Goal: Task Accomplishment & Management: Manage account settings

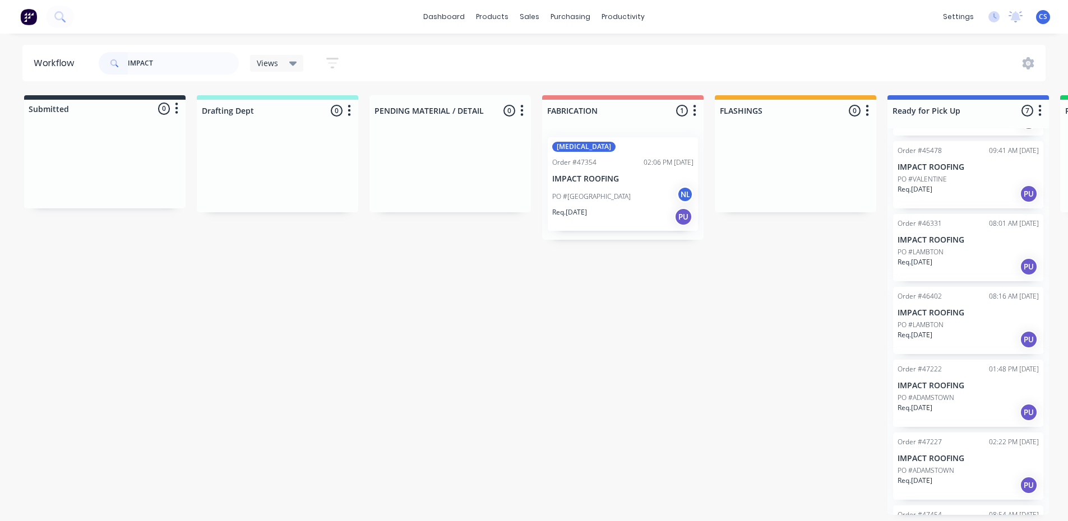
scroll to position [127, 0]
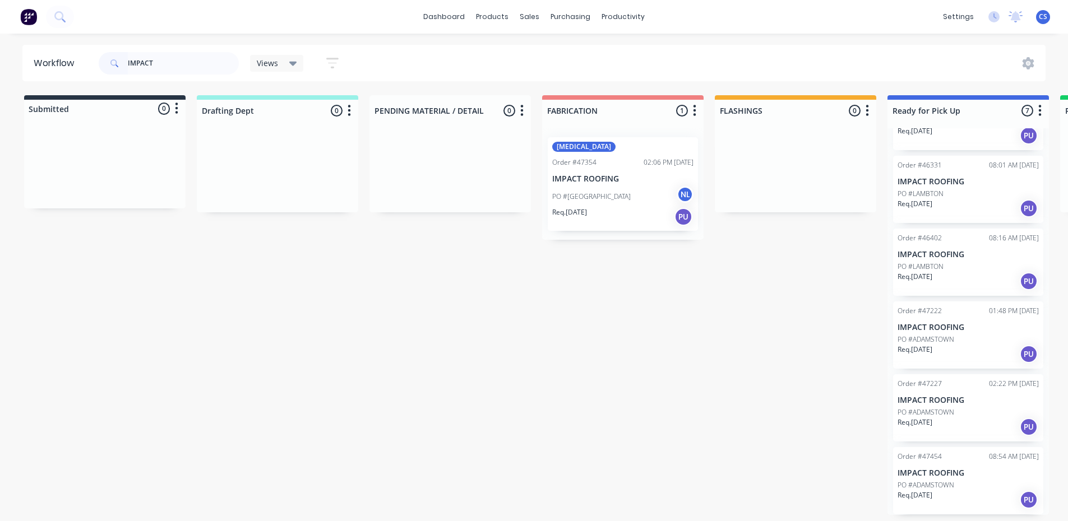
type input "IMPACT"
click at [921, 483] on p "PO #ADAMSTOWN" at bounding box center [926, 485] width 57 height 10
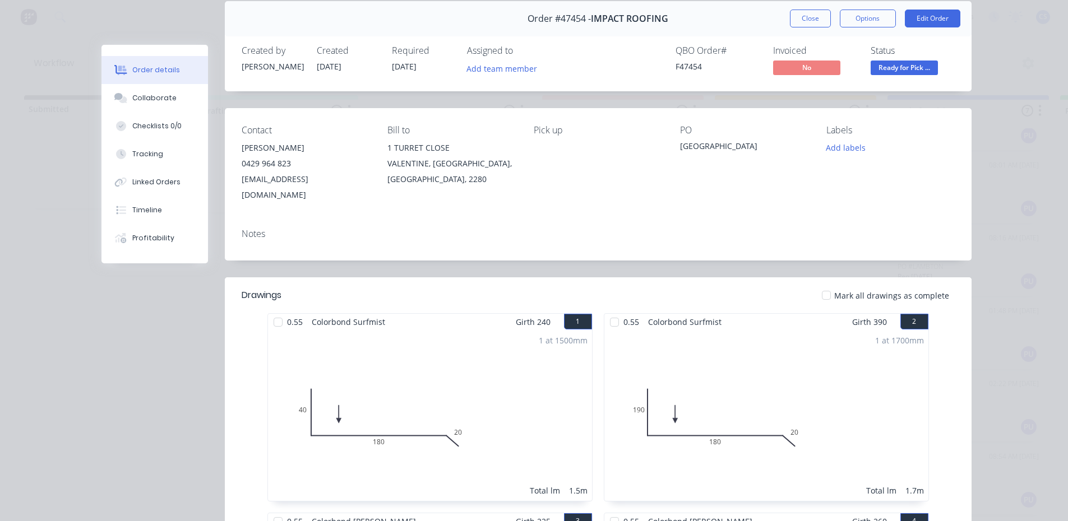
scroll to position [0, 0]
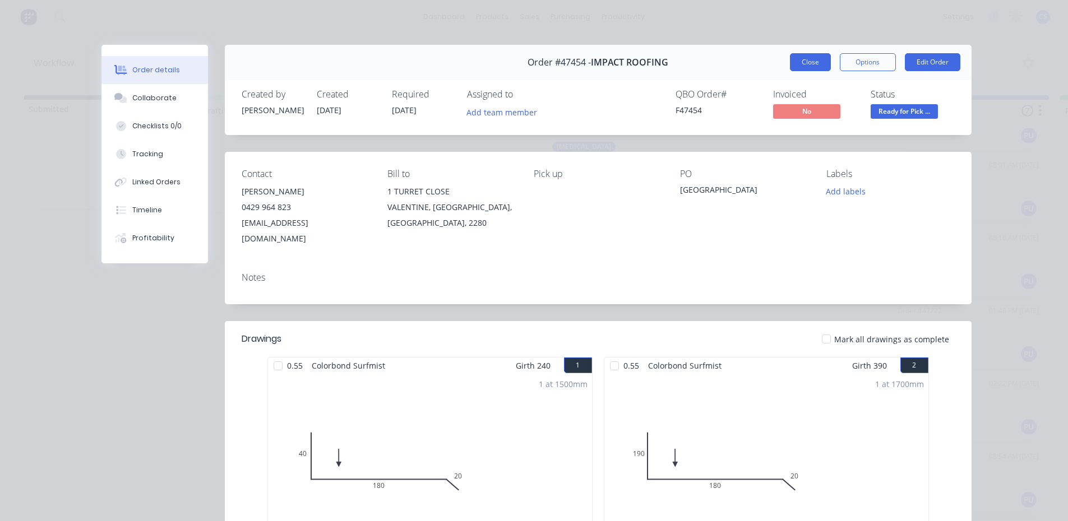
click at [816, 65] on button "Close" at bounding box center [810, 62] width 41 height 18
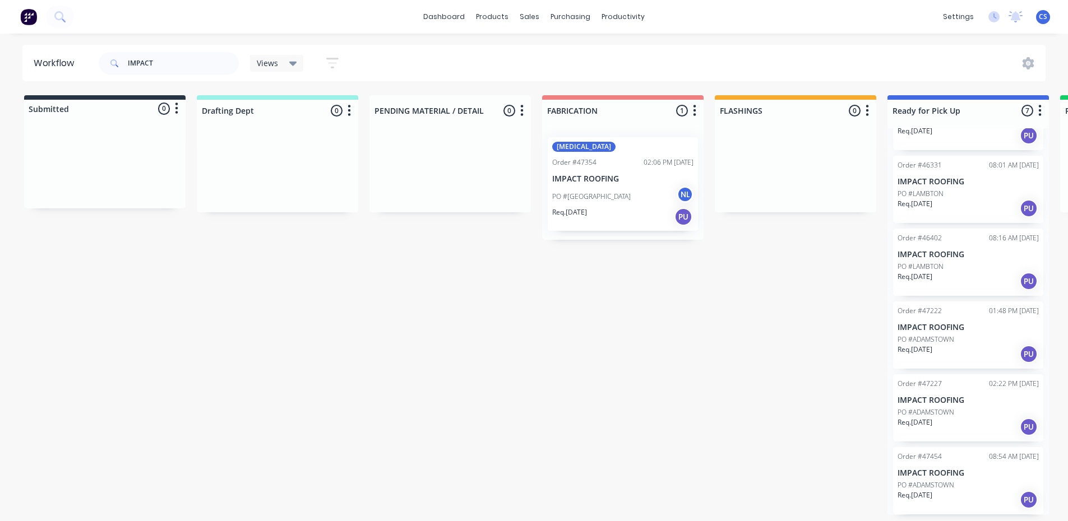
click at [947, 421] on div "Req. [DATE] PU" at bounding box center [968, 427] width 141 height 19
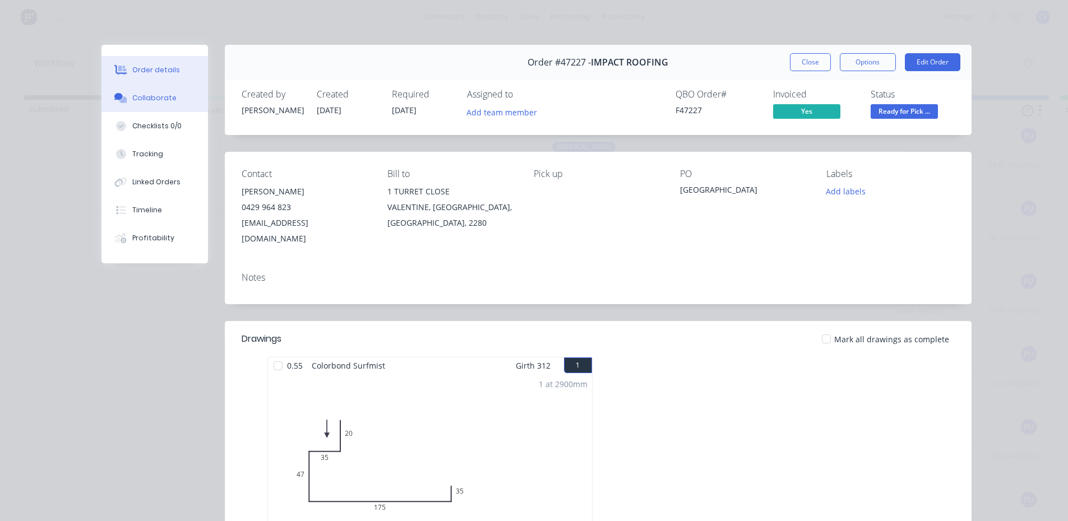
click at [158, 106] on button "Collaborate" at bounding box center [154, 98] width 107 height 28
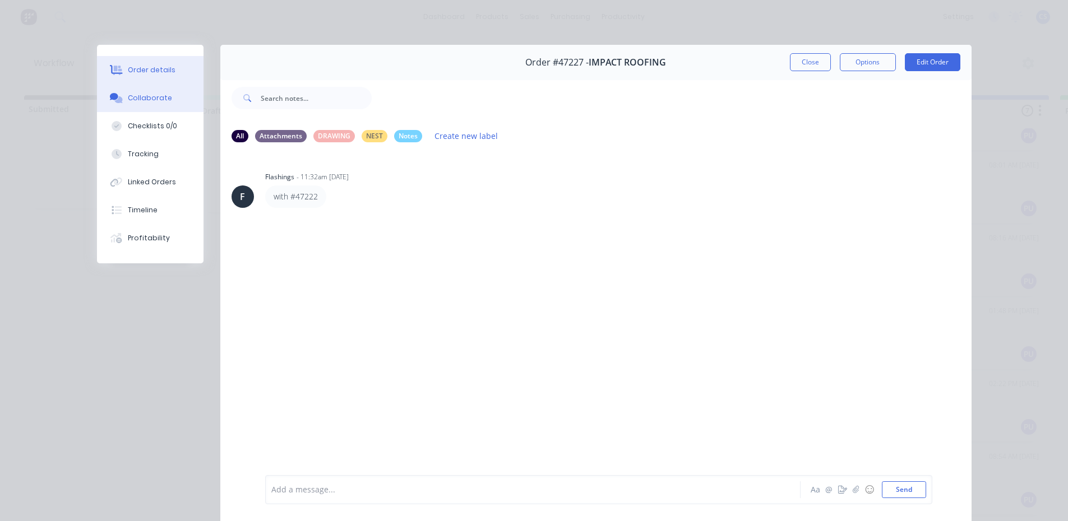
click at [164, 77] on button "Order details" at bounding box center [150, 70] width 107 height 28
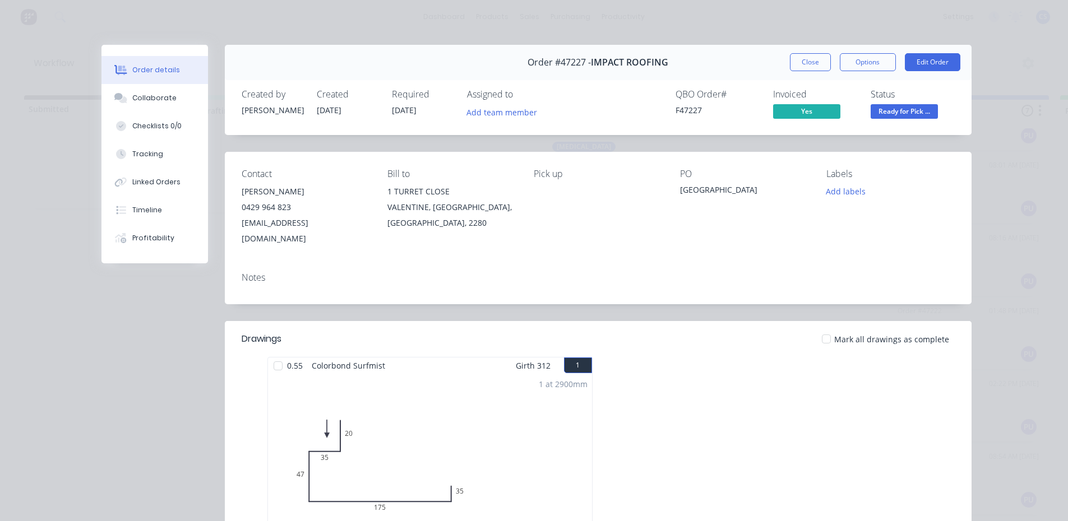
click at [780, 57] on div "Order #47227 - IMPACT ROOFING Close Options Edit Order" at bounding box center [598, 62] width 747 height 35
click at [791, 57] on button "Close" at bounding box center [810, 62] width 41 height 18
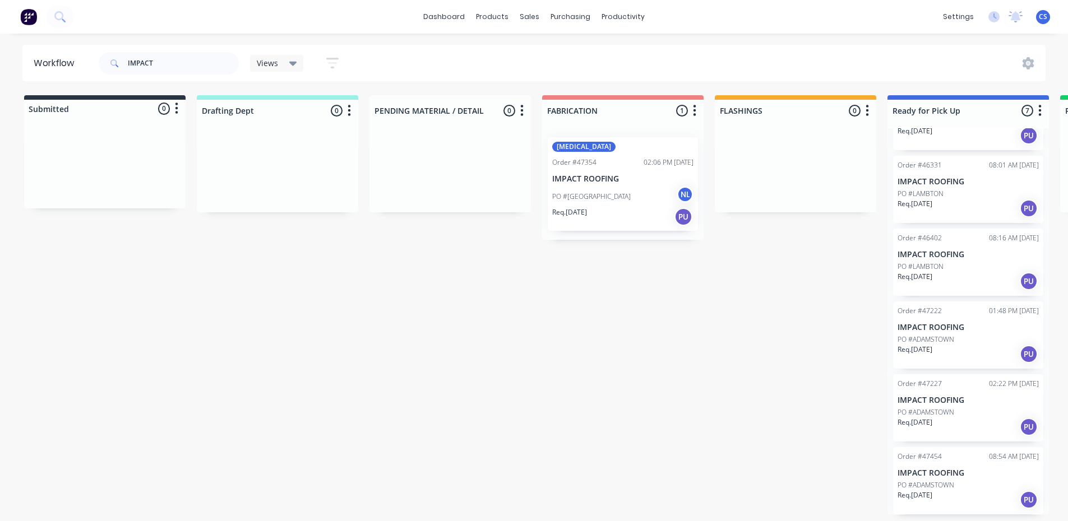
click at [939, 333] on div "Order #47222 01:48 PM [DATE] IMPACT ROOFING PO #ADAMSTOWN Req. [DATE] PU" at bounding box center [968, 335] width 150 height 67
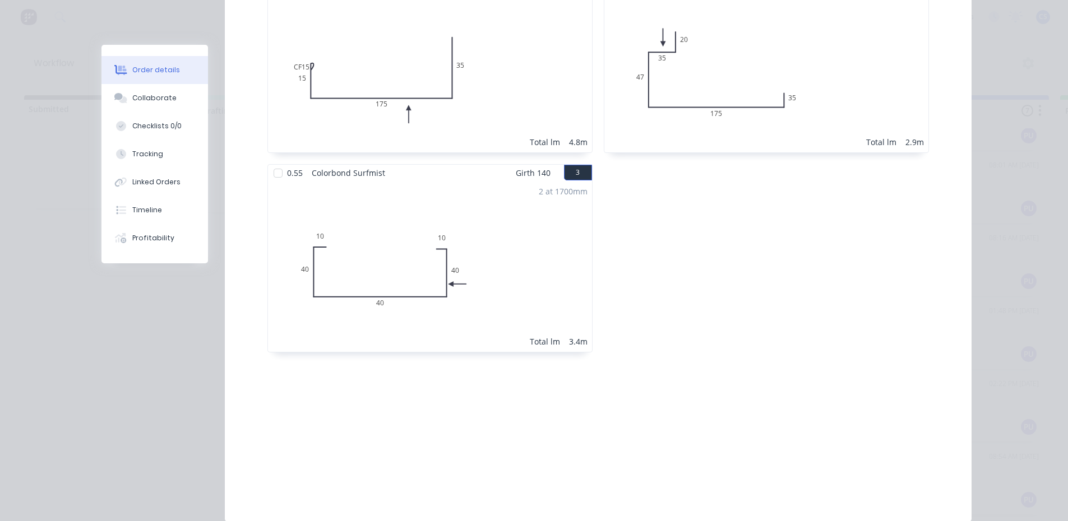
scroll to position [112, 0]
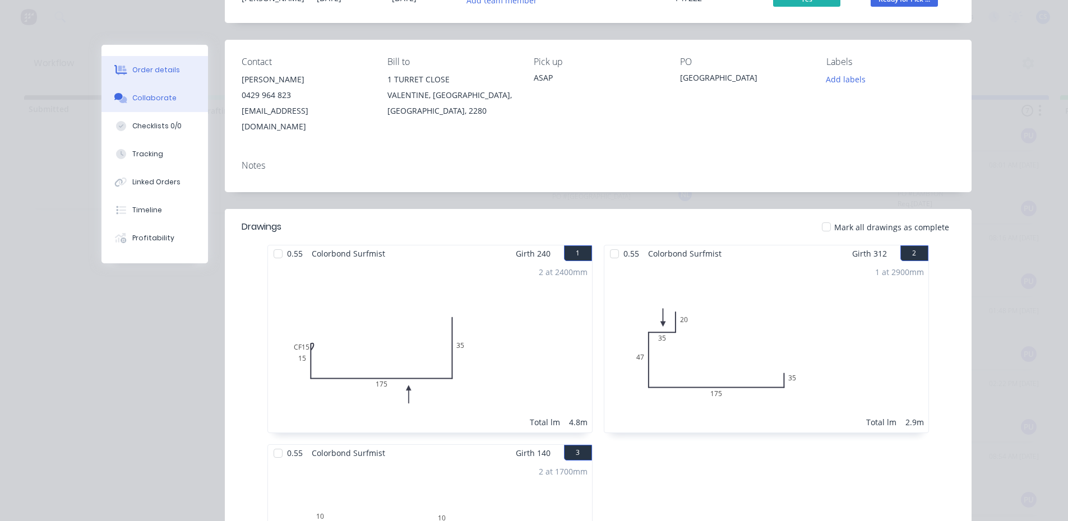
click at [178, 95] on button "Collaborate" at bounding box center [154, 98] width 107 height 28
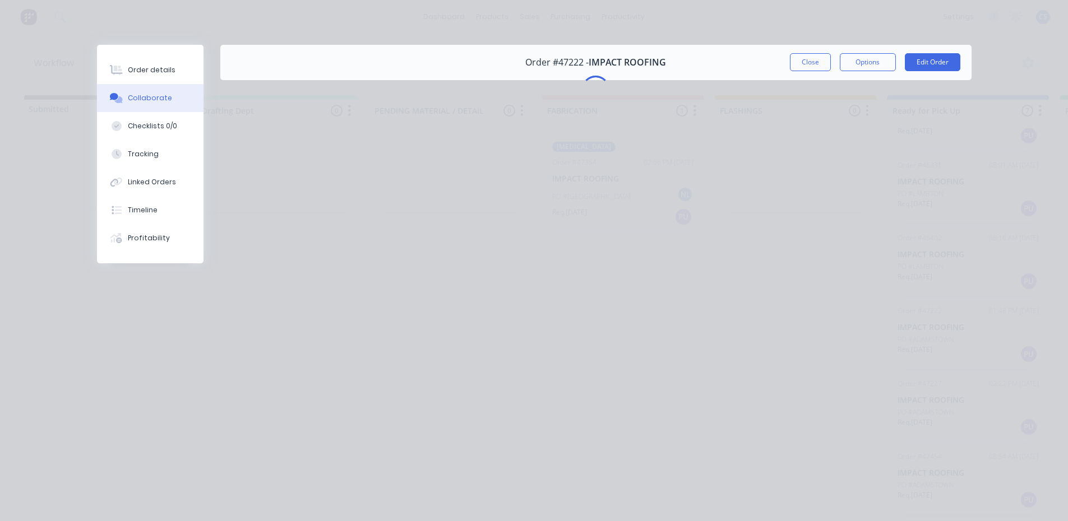
scroll to position [0, 0]
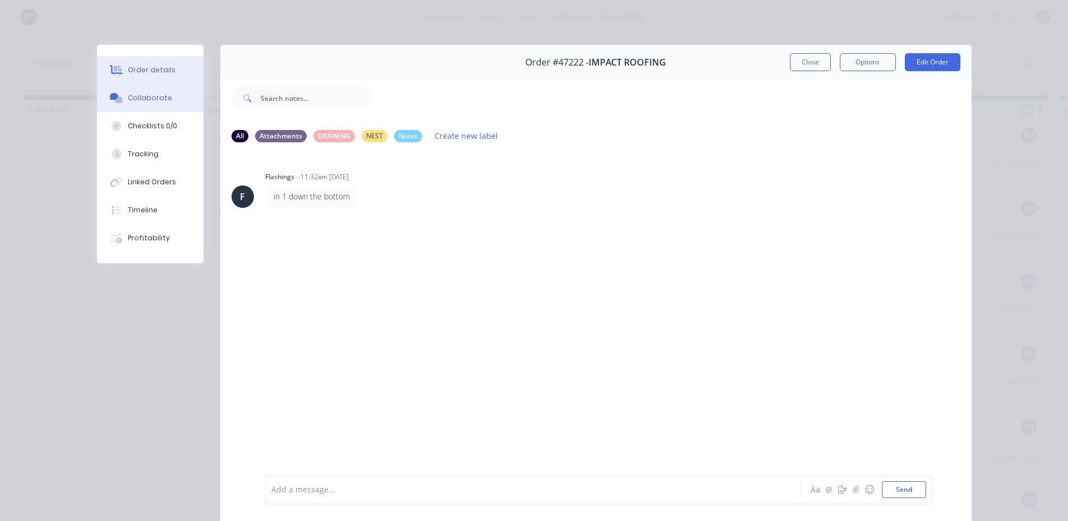
click at [173, 67] on button "Order details" at bounding box center [150, 70] width 107 height 28
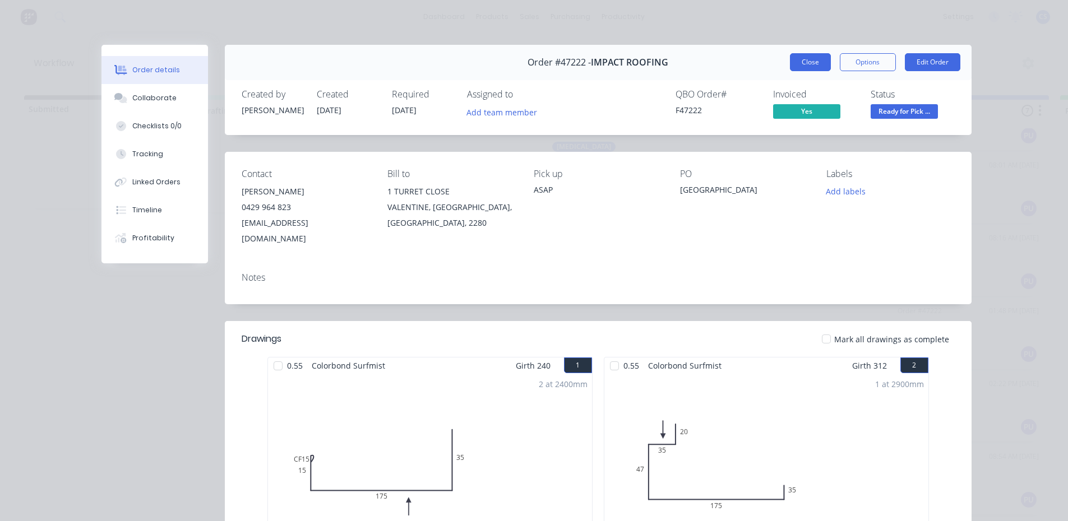
click at [790, 60] on button "Close" at bounding box center [810, 62] width 41 height 18
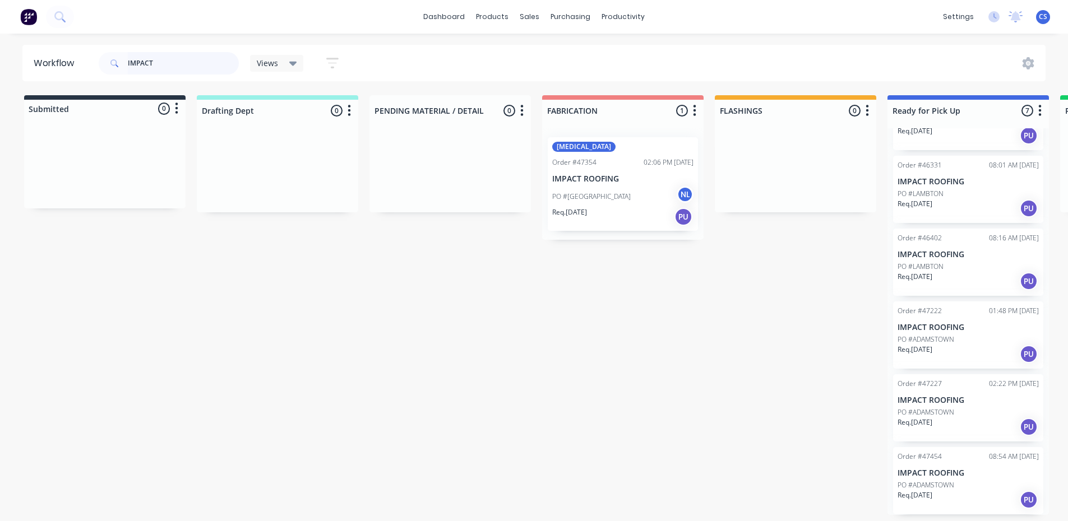
scroll to position [2, 0]
click at [932, 351] on p "Req. [DATE]" at bounding box center [915, 350] width 35 height 10
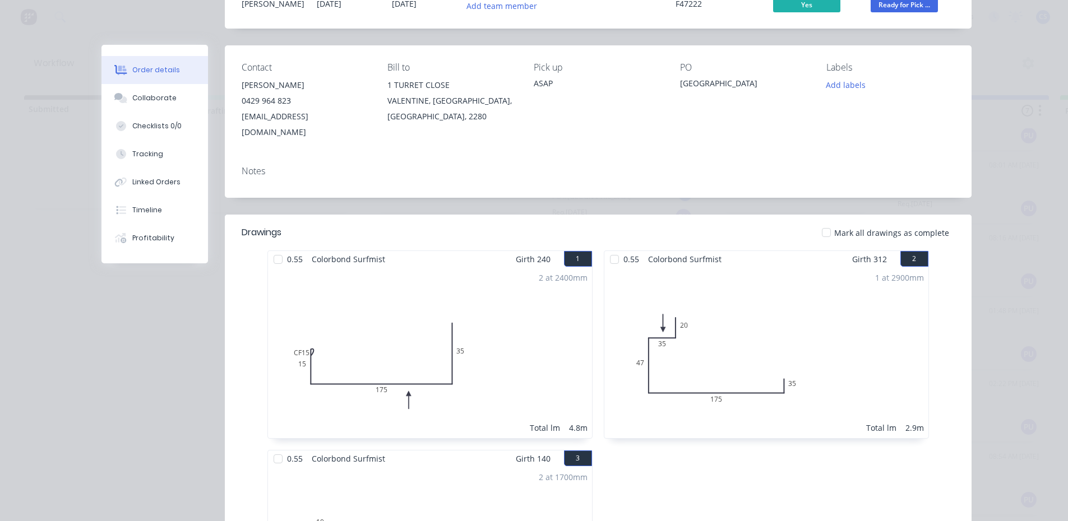
scroll to position [224, 0]
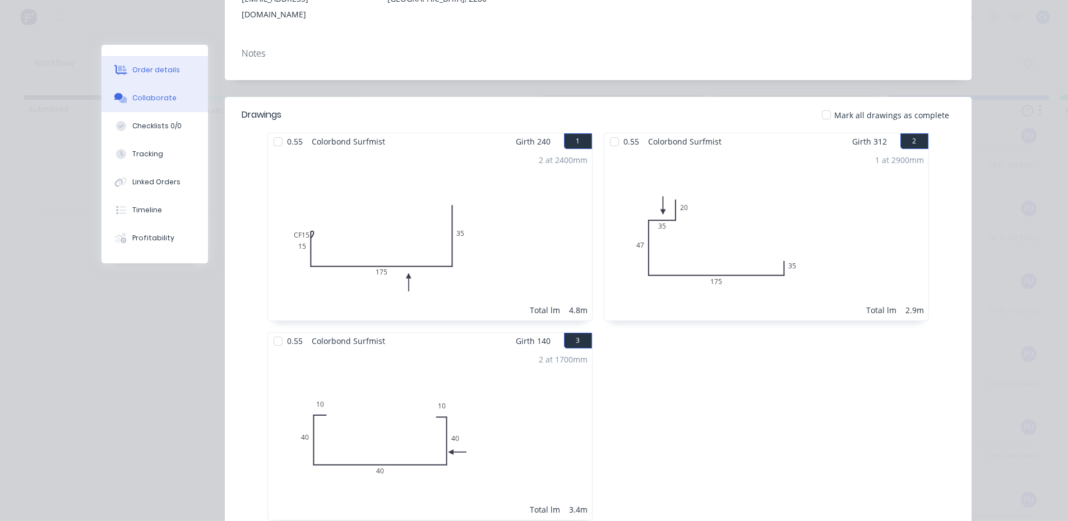
click at [150, 89] on button "Collaborate" at bounding box center [154, 98] width 107 height 28
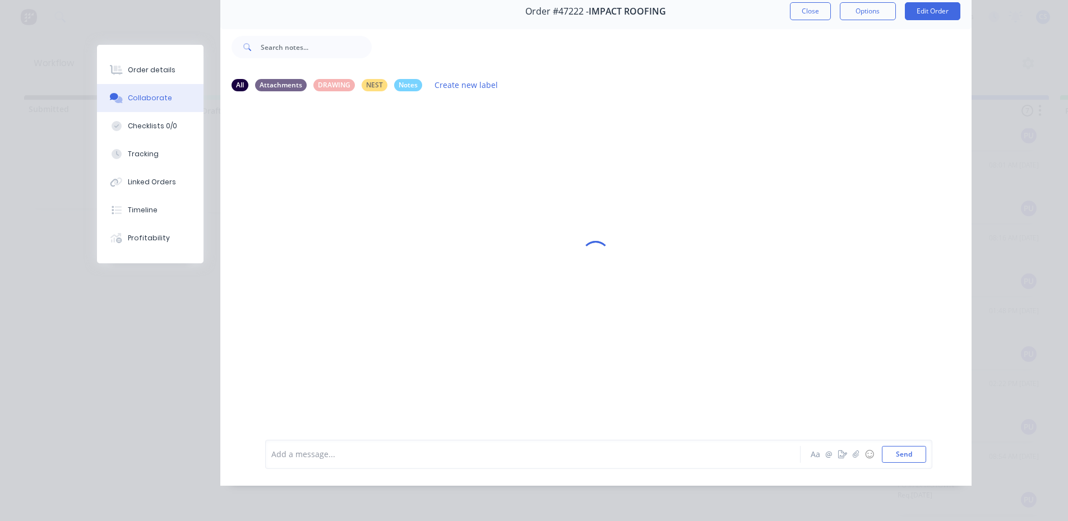
scroll to position [0, 0]
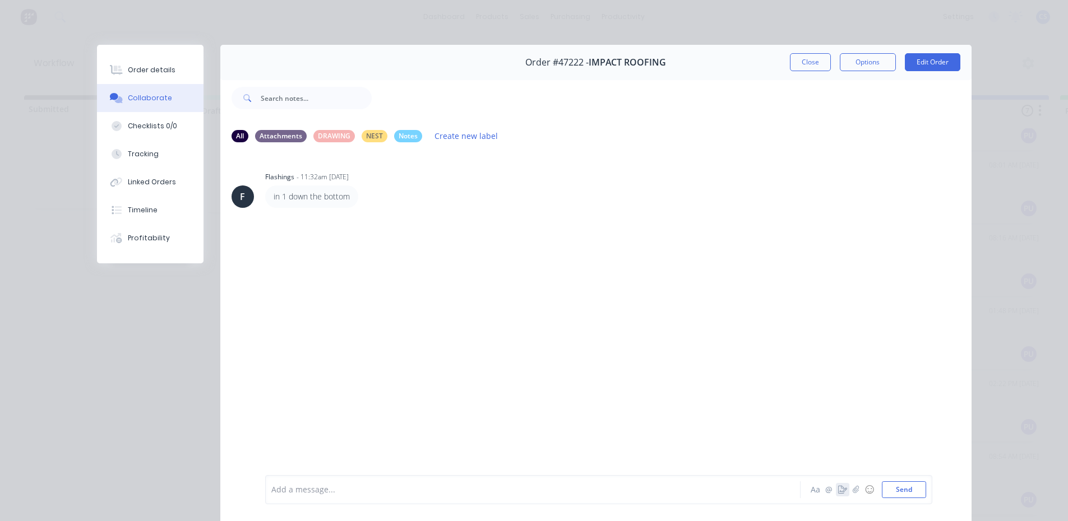
click at [838, 489] on icon "button" at bounding box center [842, 490] width 9 height 8
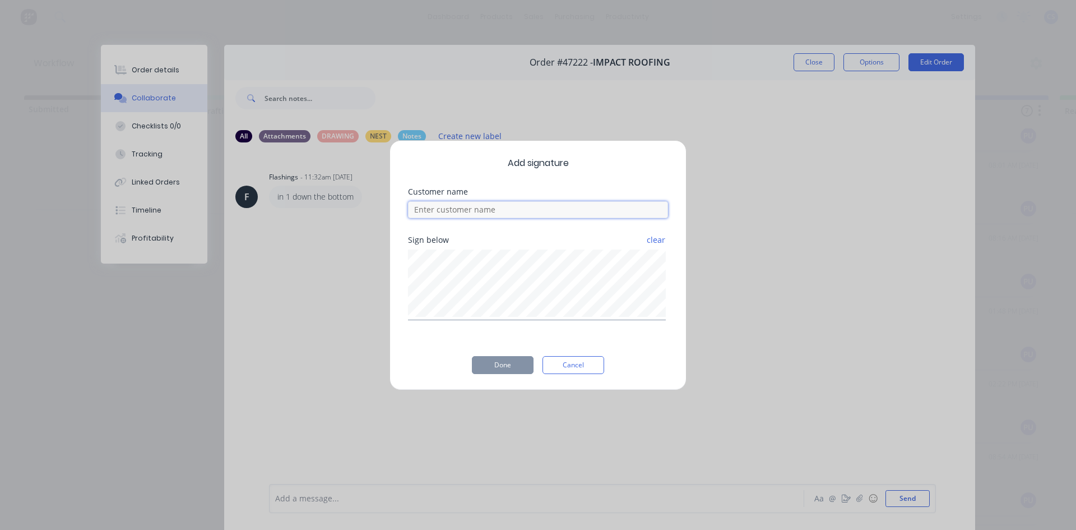
click at [482, 205] on input at bounding box center [538, 209] width 260 height 17
type input "[PERSON_NAME]"
click at [485, 361] on button "Done" at bounding box center [503, 365] width 62 height 18
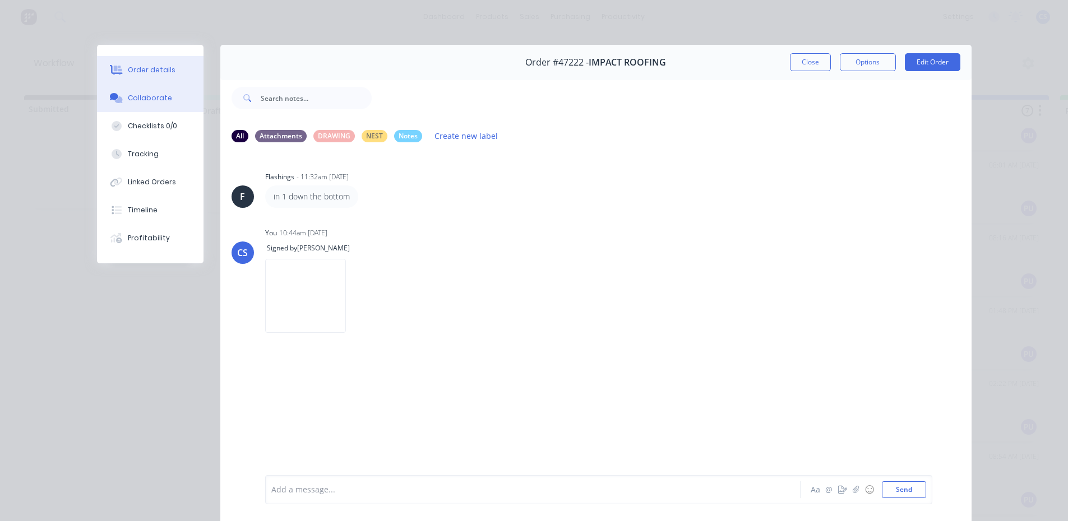
click at [157, 66] on div "Order details" at bounding box center [152, 70] width 48 height 10
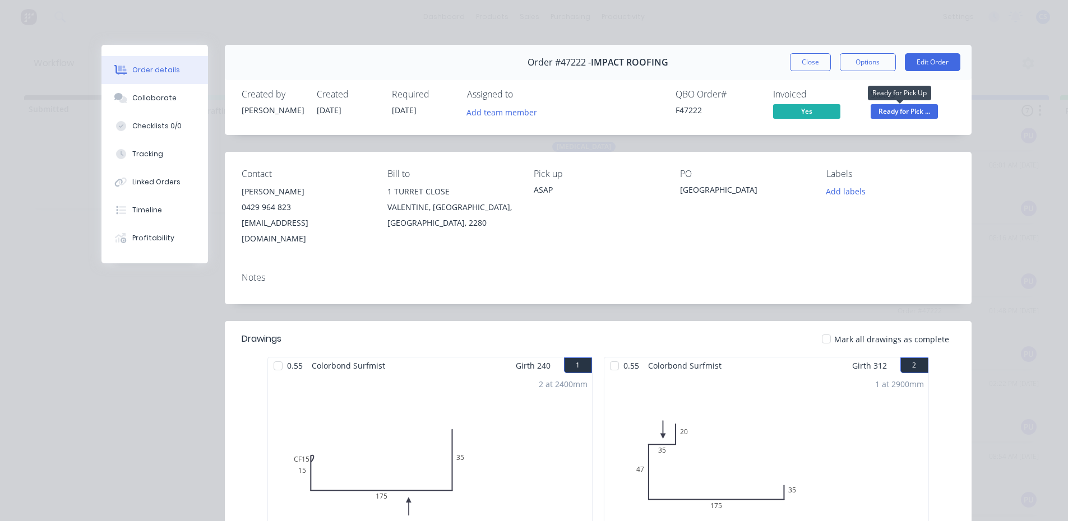
click at [909, 113] on span "Ready for Pick ..." at bounding box center [904, 111] width 67 height 14
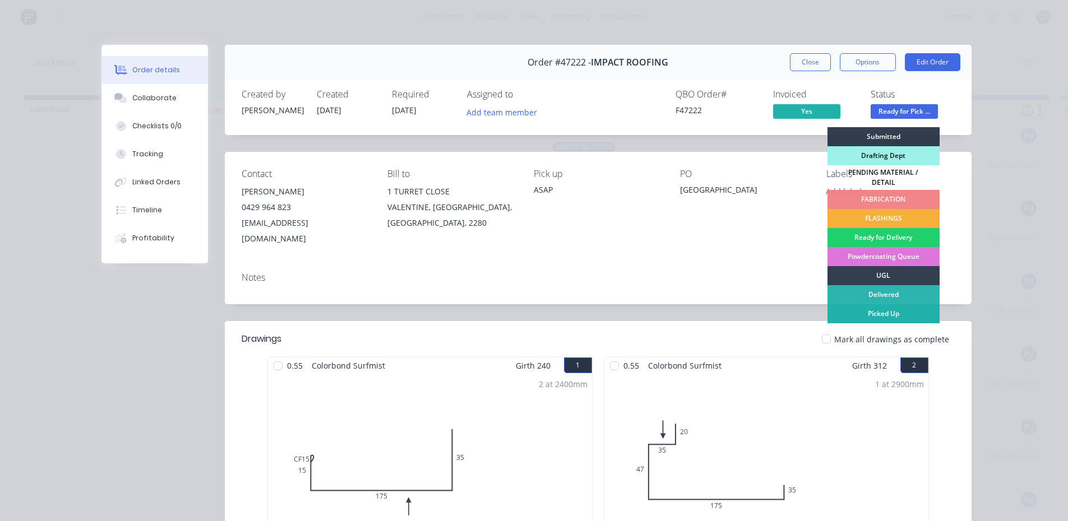
click at [895, 307] on div "Picked Up" at bounding box center [884, 313] width 112 height 19
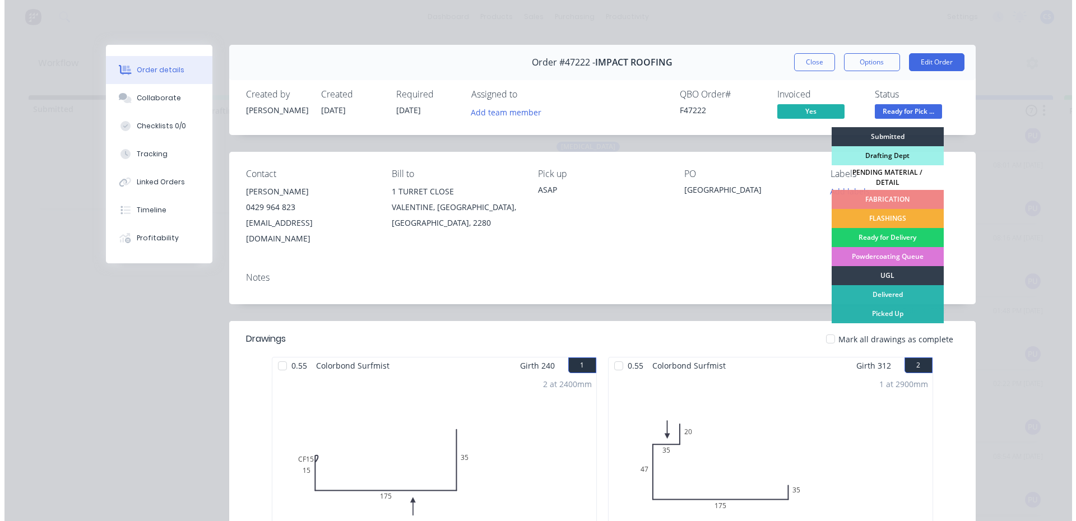
scroll to position [54, 0]
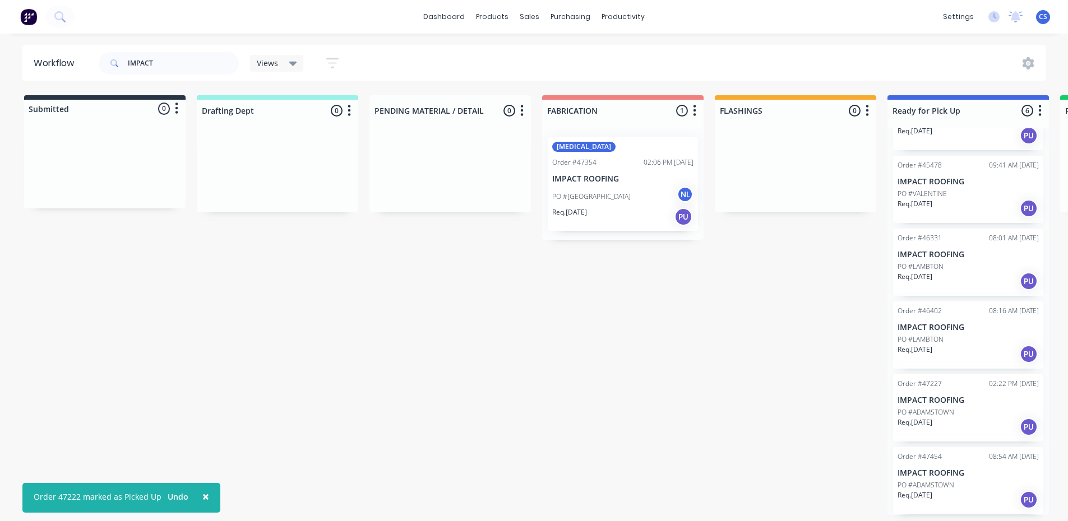
click at [932, 427] on p "Req. [DATE]" at bounding box center [915, 423] width 35 height 10
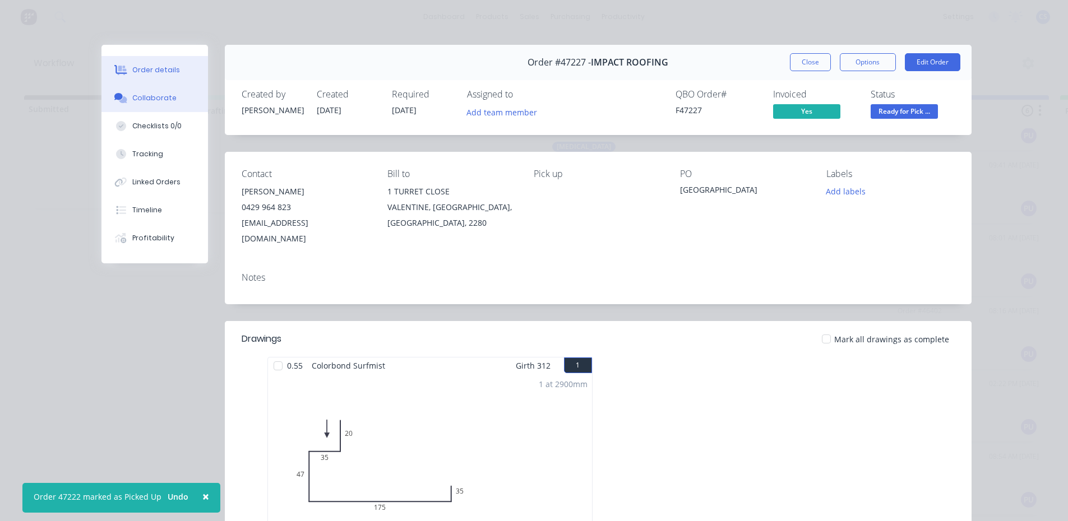
click at [168, 99] on div "Collaborate" at bounding box center [154, 98] width 44 height 10
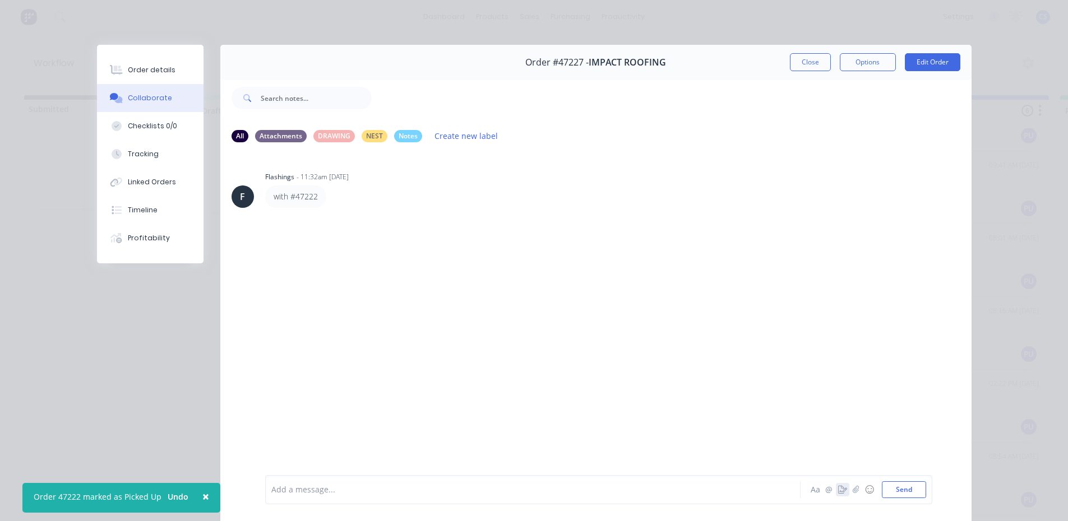
click at [841, 491] on icon "button" at bounding box center [842, 490] width 9 height 8
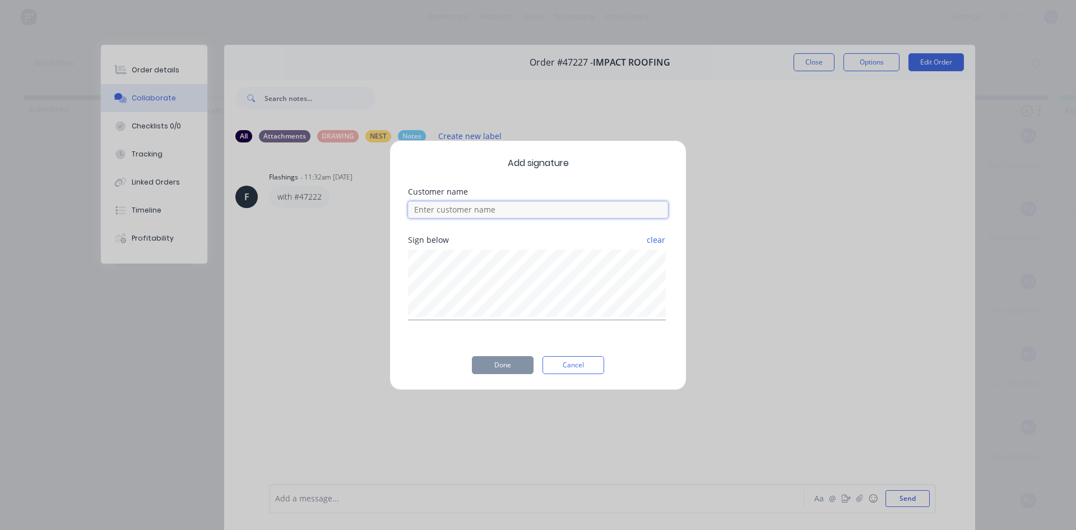
click at [514, 215] on input at bounding box center [538, 209] width 260 height 17
type input "[PERSON_NAME]"
click at [515, 364] on button "Done" at bounding box center [503, 365] width 62 height 18
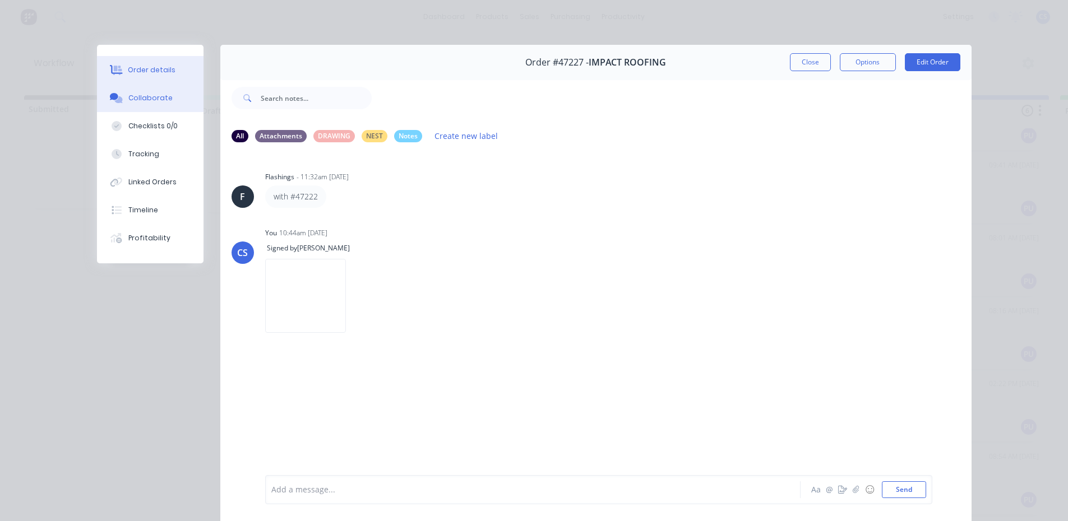
click at [167, 65] on div "Order details" at bounding box center [152, 70] width 48 height 10
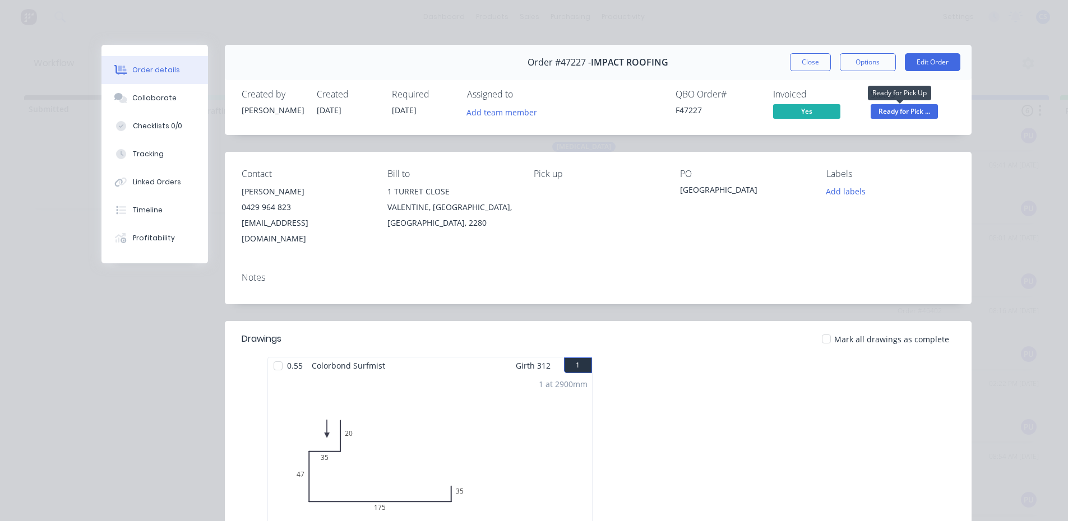
click at [882, 113] on span "Ready for Pick ..." at bounding box center [904, 111] width 67 height 14
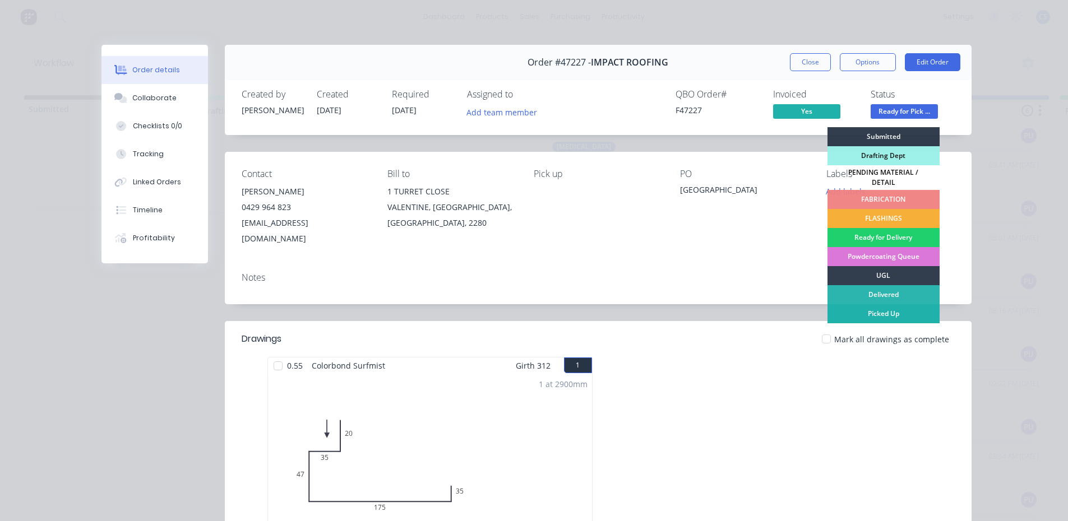
click at [885, 306] on div "Picked Up" at bounding box center [884, 313] width 112 height 19
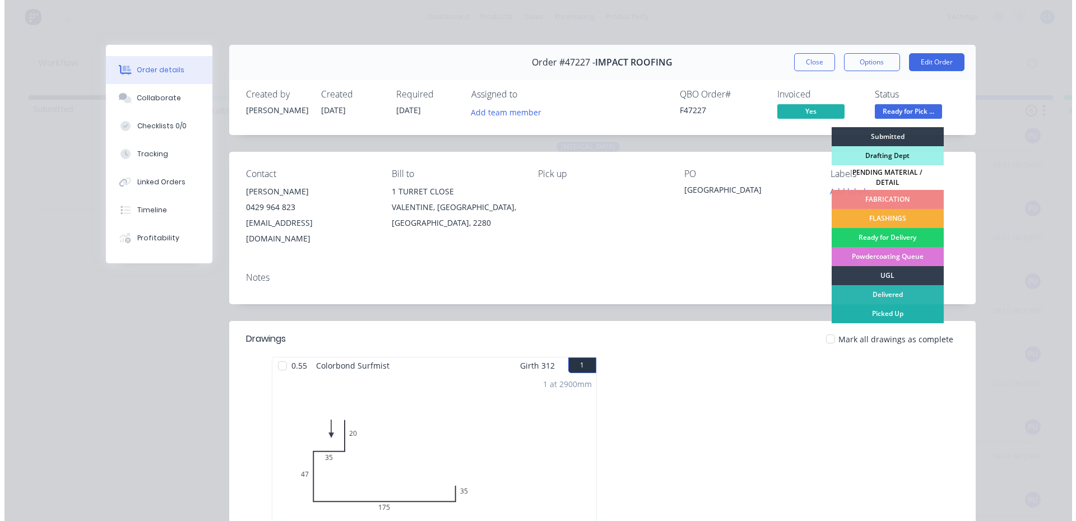
scroll to position [0, 0]
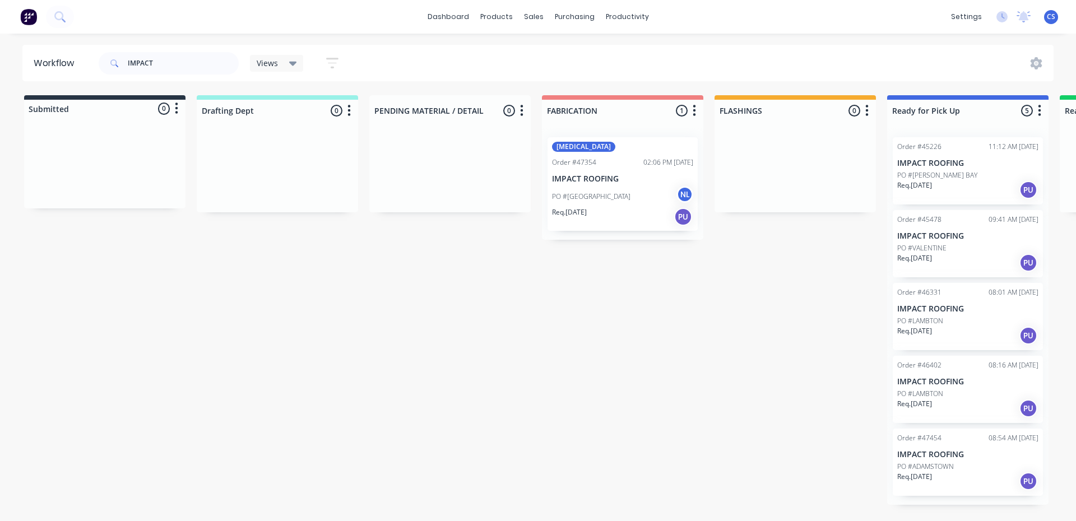
click at [929, 472] on p "Req. [DATE]" at bounding box center [915, 477] width 35 height 10
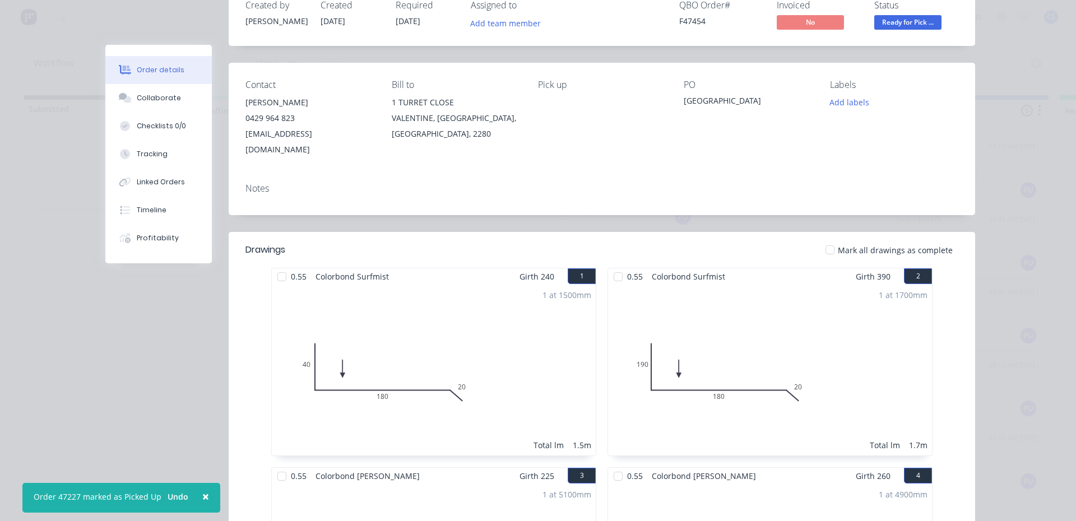
scroll to position [224, 0]
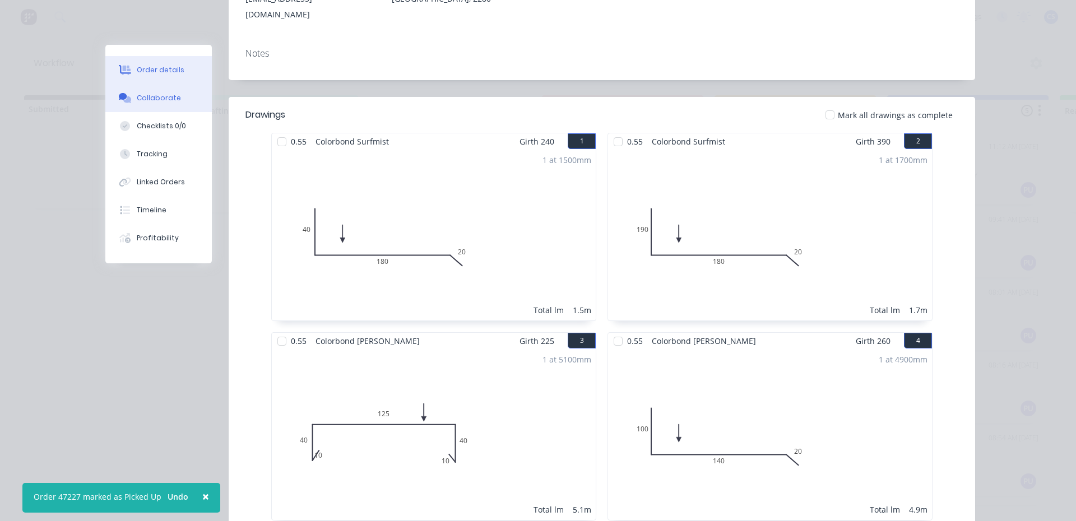
click at [170, 99] on div "Collaborate" at bounding box center [159, 98] width 44 height 10
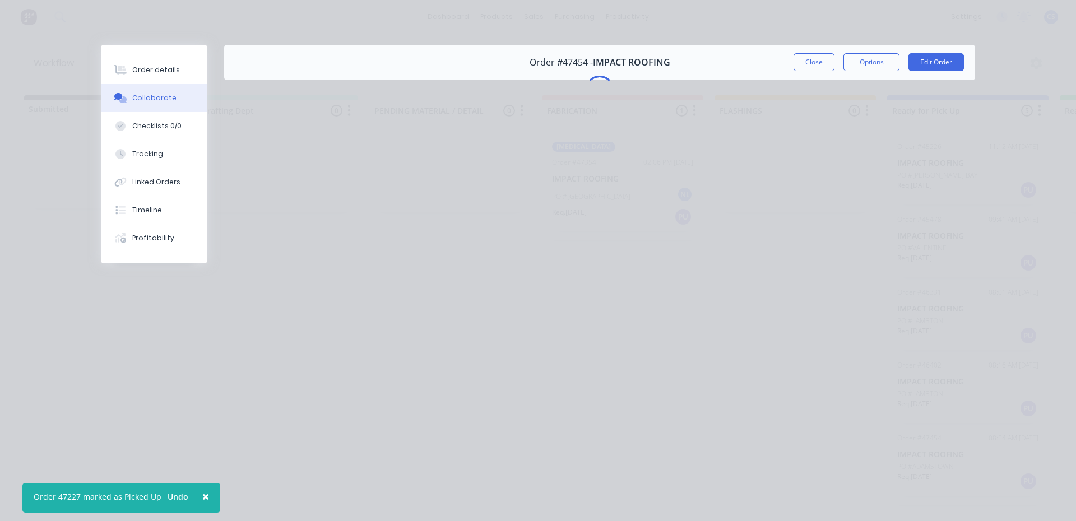
scroll to position [0, 0]
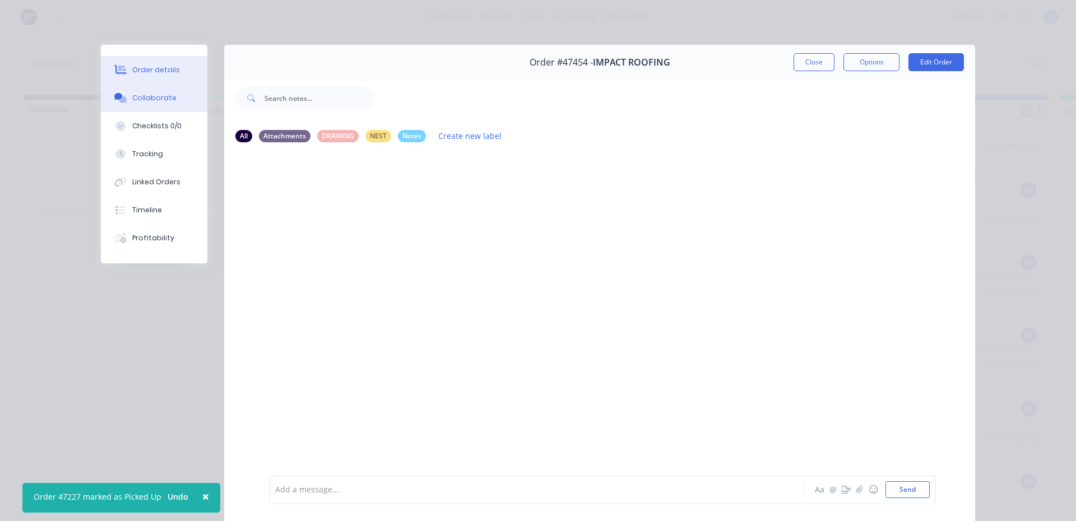
click at [167, 79] on button "Order details" at bounding box center [154, 70] width 107 height 28
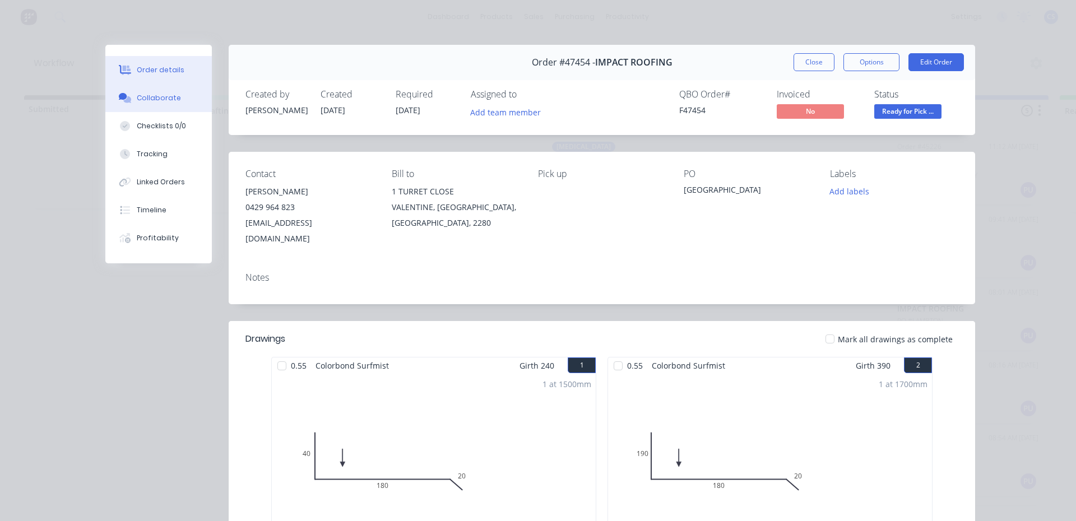
click at [169, 107] on button "Collaborate" at bounding box center [158, 98] width 107 height 28
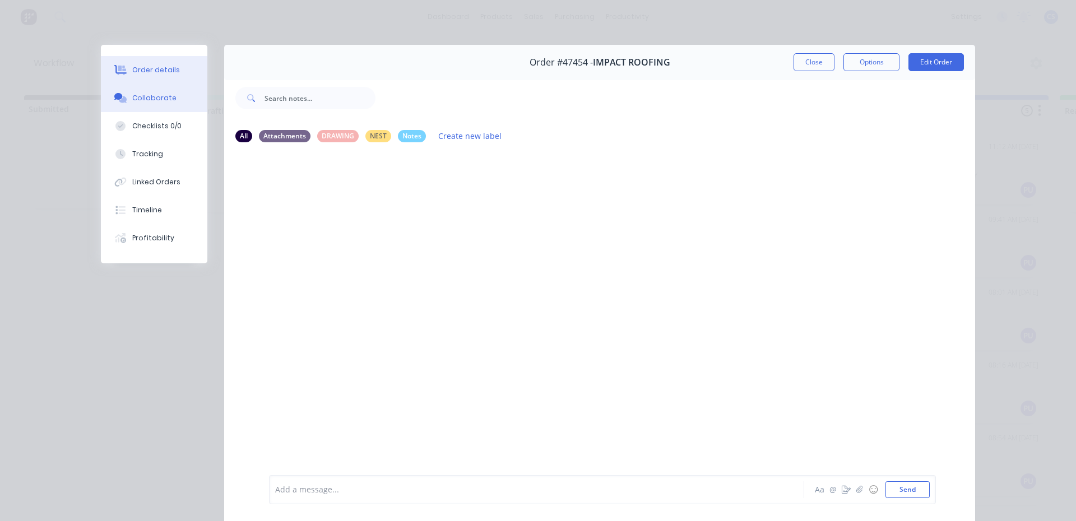
click at [178, 62] on button "Order details" at bounding box center [154, 70] width 107 height 28
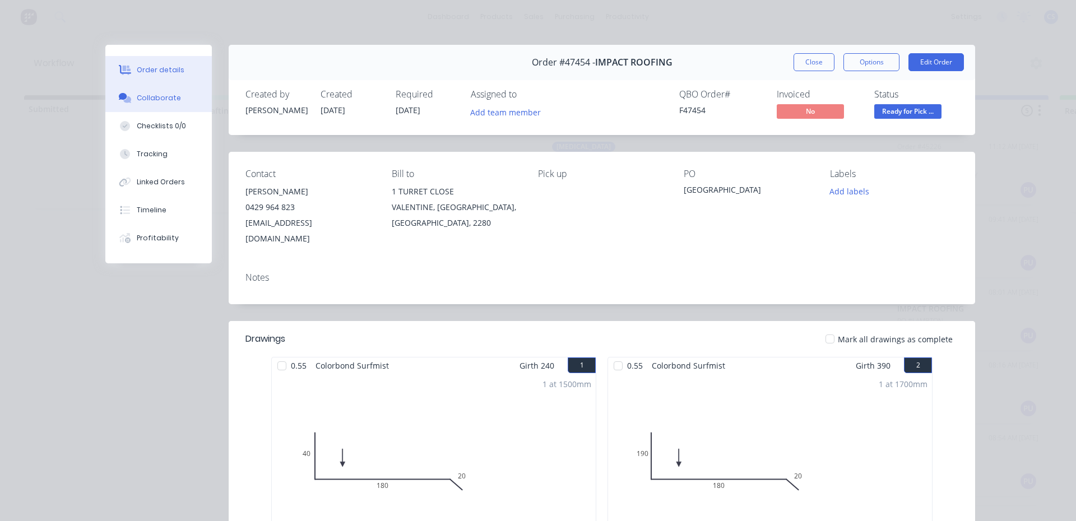
click at [150, 101] on div "Collaborate" at bounding box center [159, 98] width 44 height 10
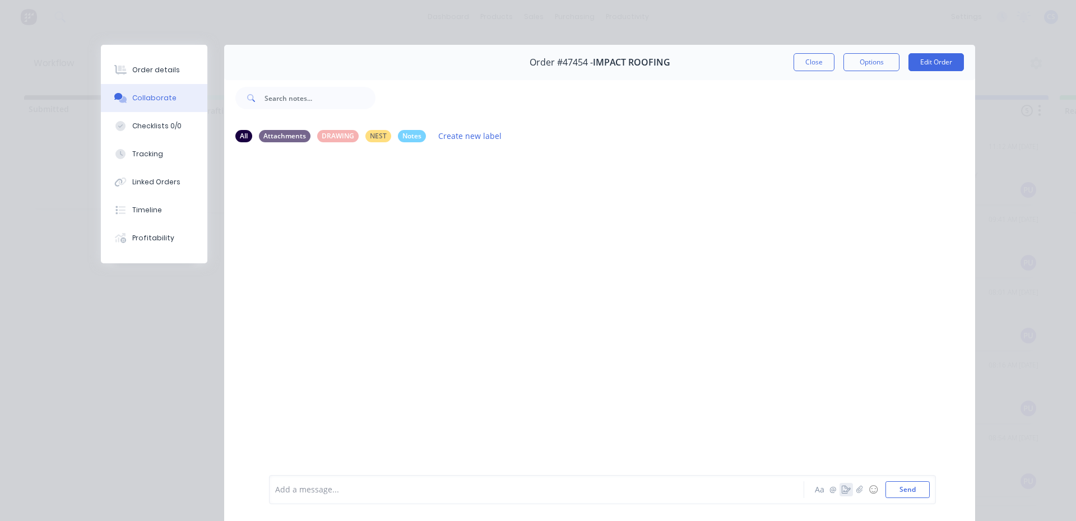
click at [844, 491] on icon "button" at bounding box center [846, 490] width 9 height 8
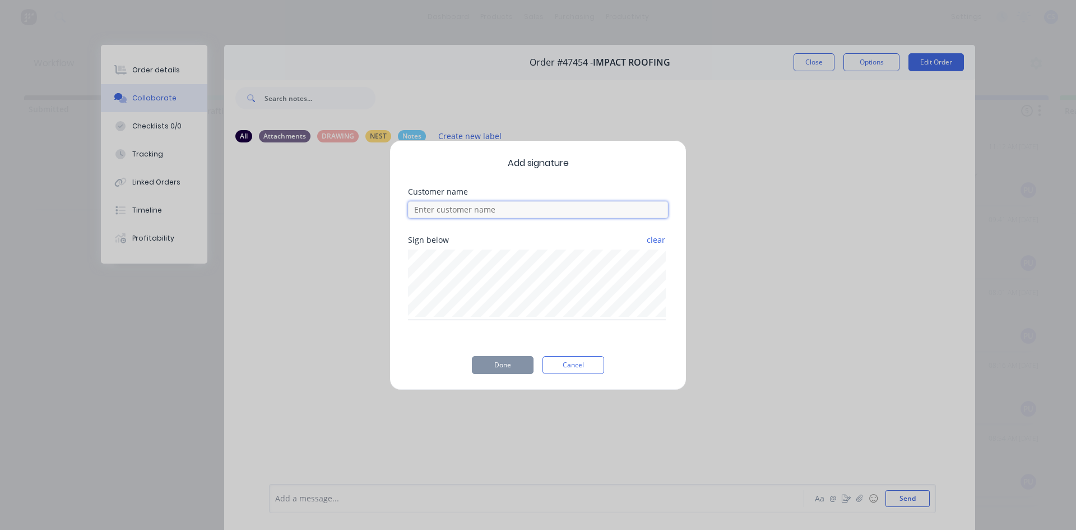
click at [535, 208] on input at bounding box center [538, 209] width 260 height 17
type input "[PERSON_NAME]"
click at [503, 368] on button "Done" at bounding box center [503, 365] width 62 height 18
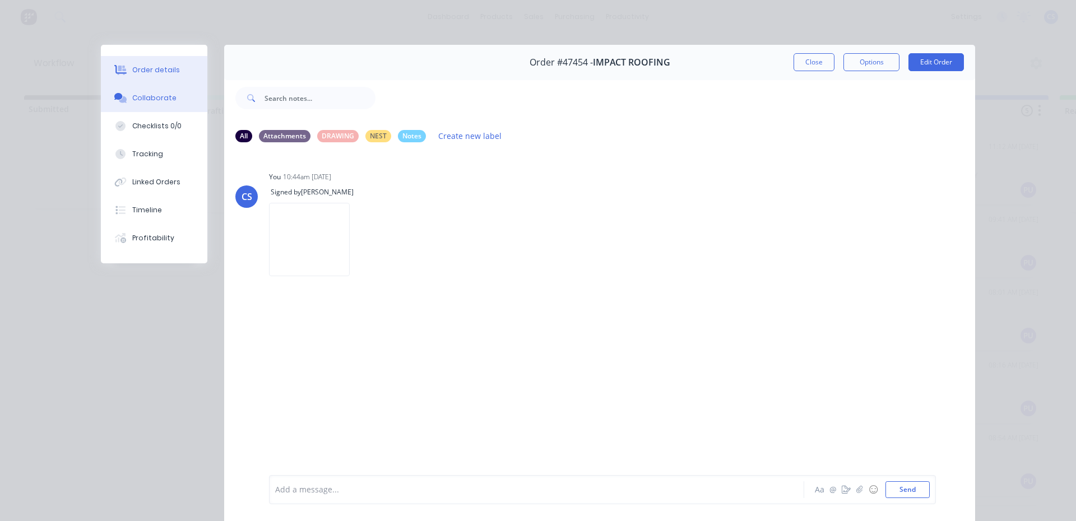
click at [146, 64] on button "Order details" at bounding box center [154, 70] width 107 height 28
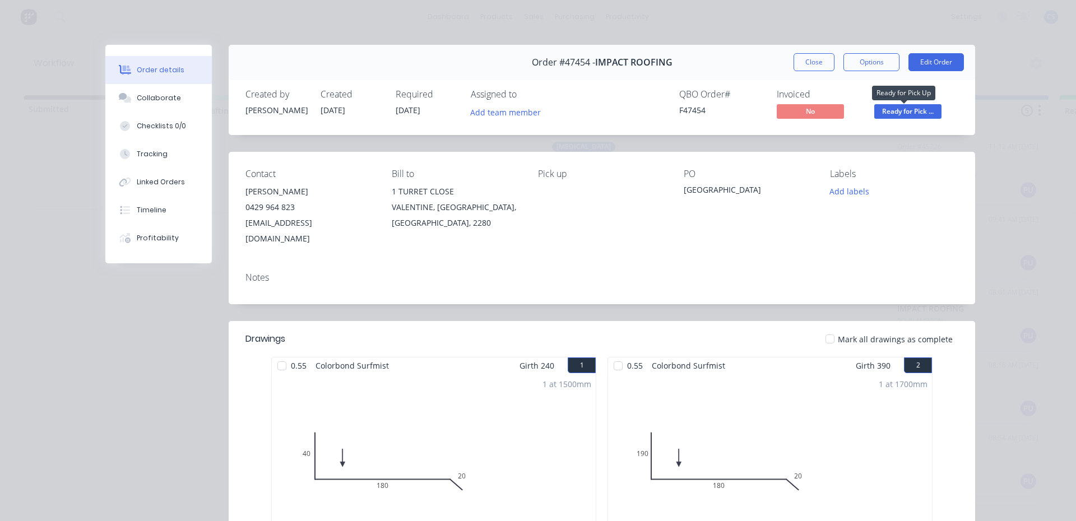
click at [902, 105] on span "Ready for Pick ..." at bounding box center [908, 111] width 67 height 14
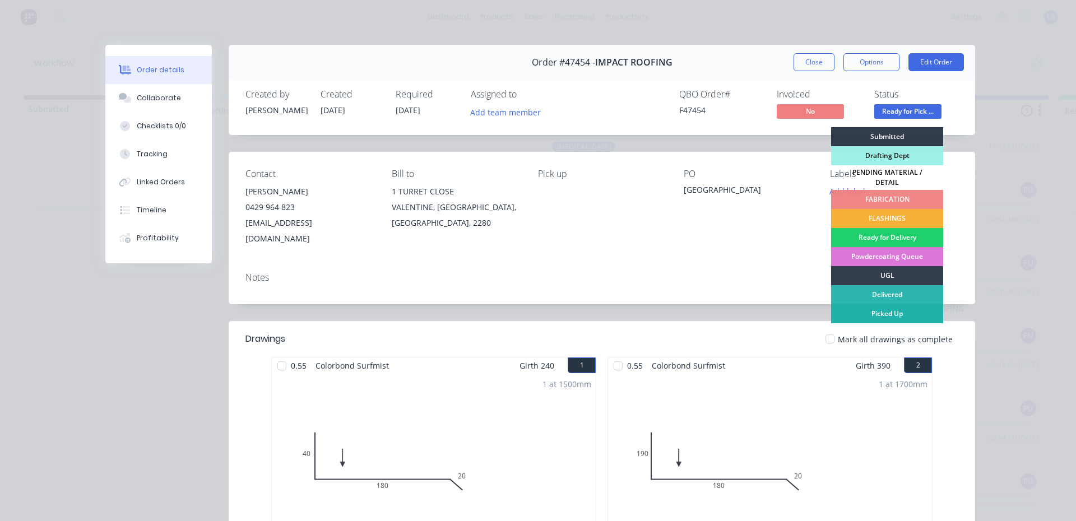
click at [886, 311] on div "Picked Up" at bounding box center [887, 313] width 112 height 19
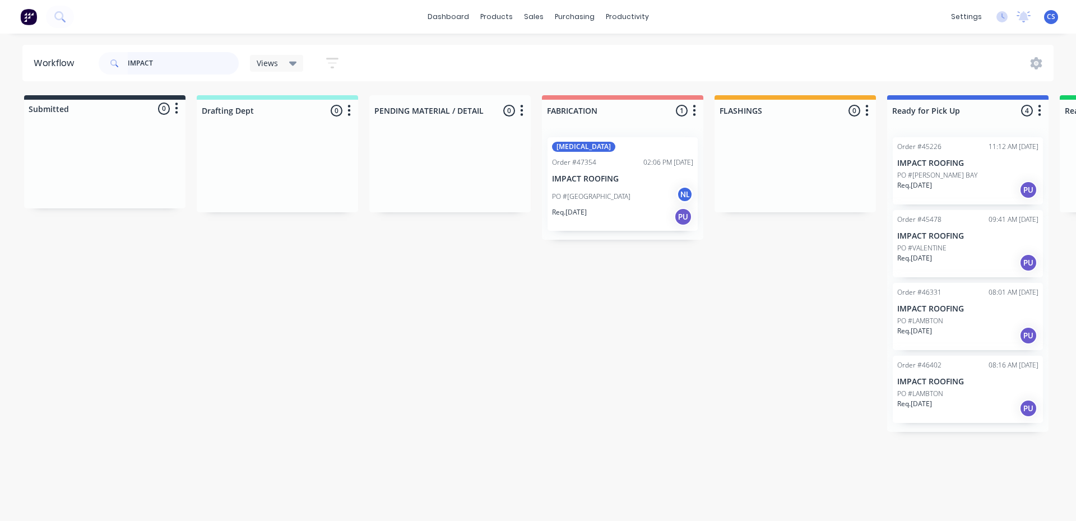
drag, startPoint x: 182, startPoint y: 53, endPoint x: 44, endPoint y: 68, distance: 138.8
click at [45, 68] on header "Workflow IMPACT Views Save new view None (Default) edit Nilesh edit Production …" at bounding box center [538, 63] width 1032 height 36
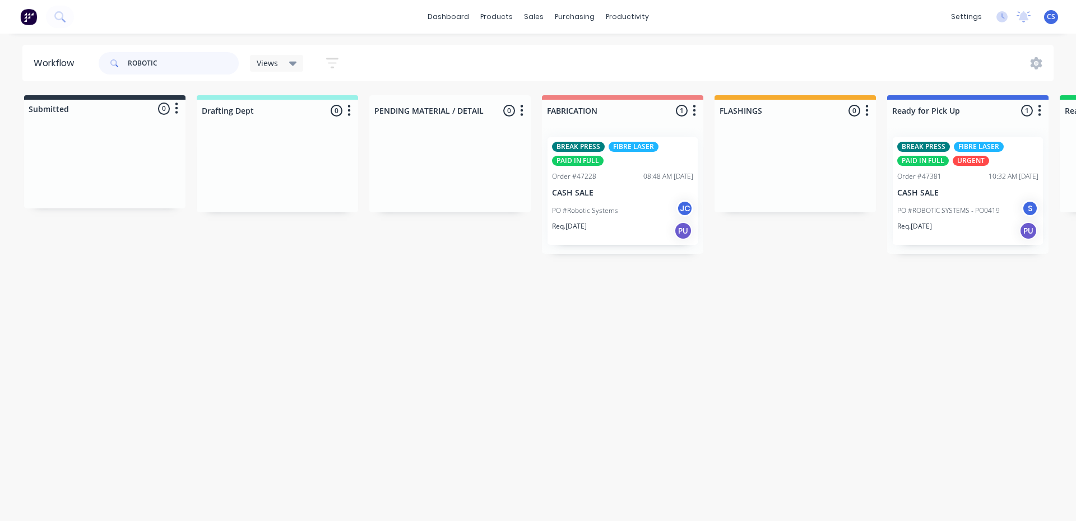
type input "ROBOTIC"
click at [951, 200] on div "PO #ROBOTIC SYSTEMS - PO0419 S" at bounding box center [968, 210] width 141 height 21
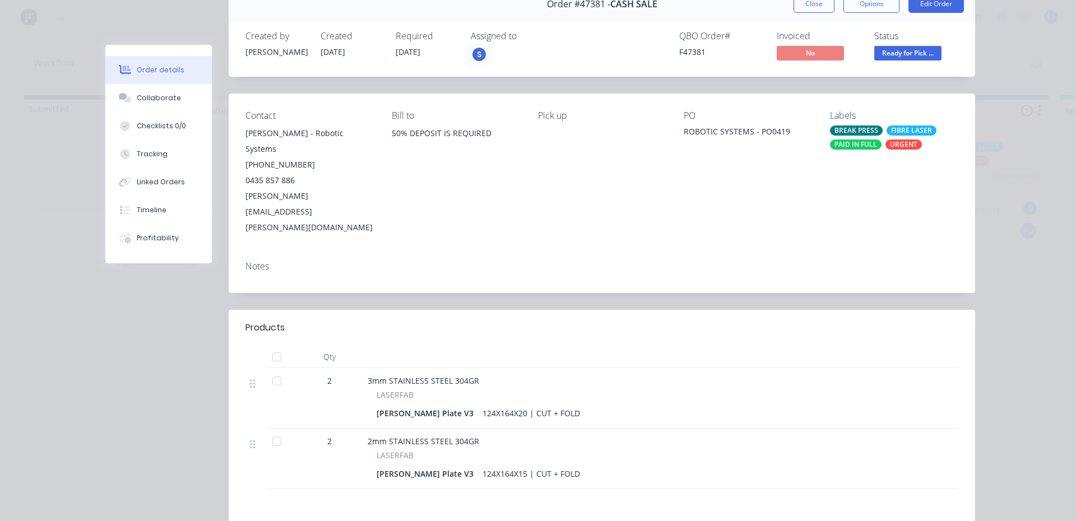
scroll to position [56, 0]
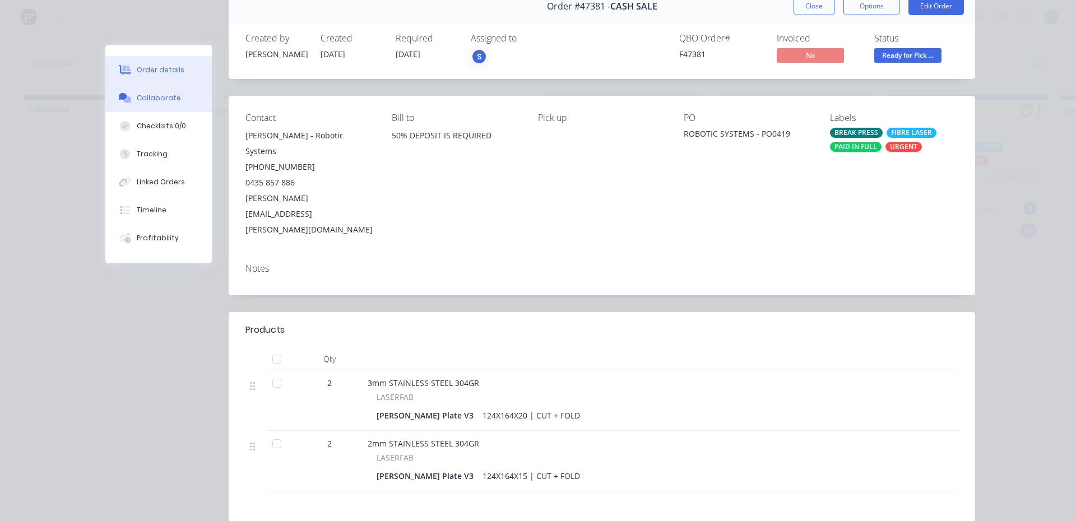
click at [160, 106] on button "Collaborate" at bounding box center [158, 98] width 107 height 28
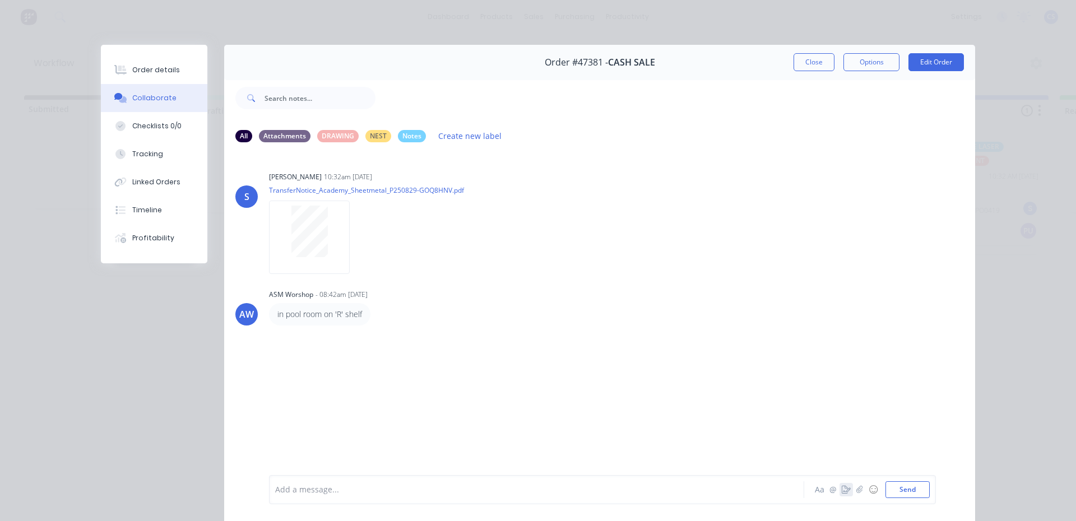
click at [843, 493] on icon "button" at bounding box center [846, 490] width 9 height 8
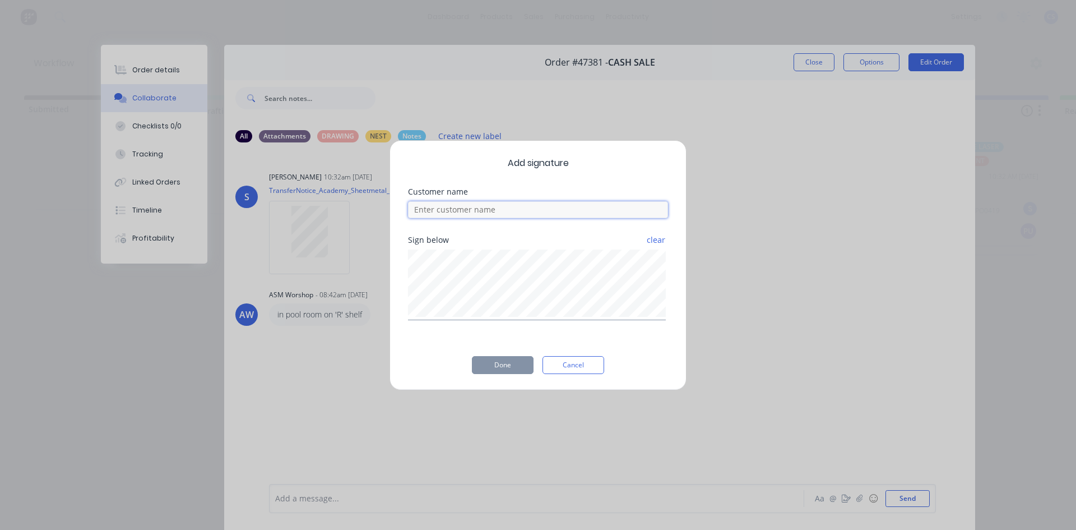
click at [498, 210] on input at bounding box center [538, 209] width 260 height 17
type input "TARIK"
click at [512, 366] on button "Done" at bounding box center [503, 365] width 62 height 18
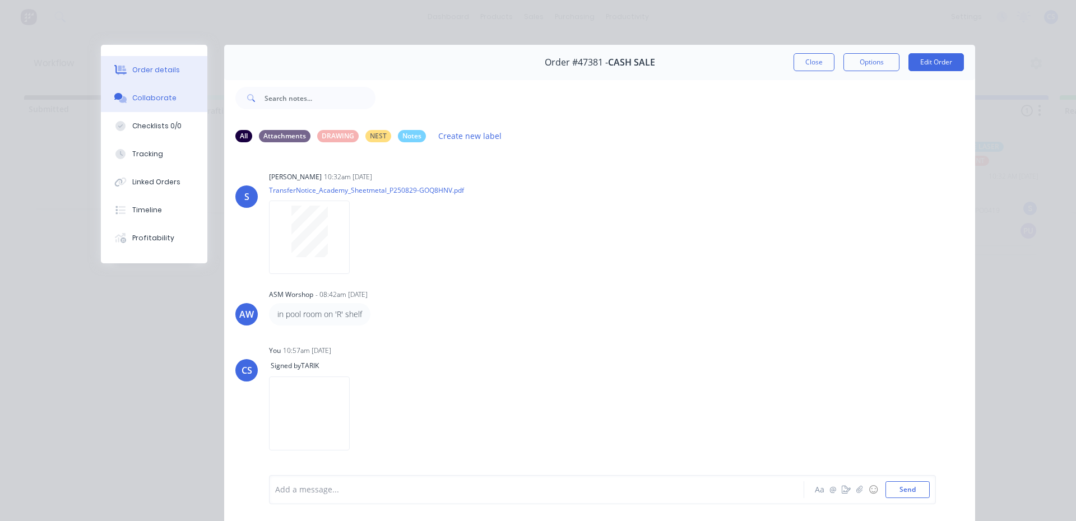
click at [140, 62] on button "Order details" at bounding box center [154, 70] width 107 height 28
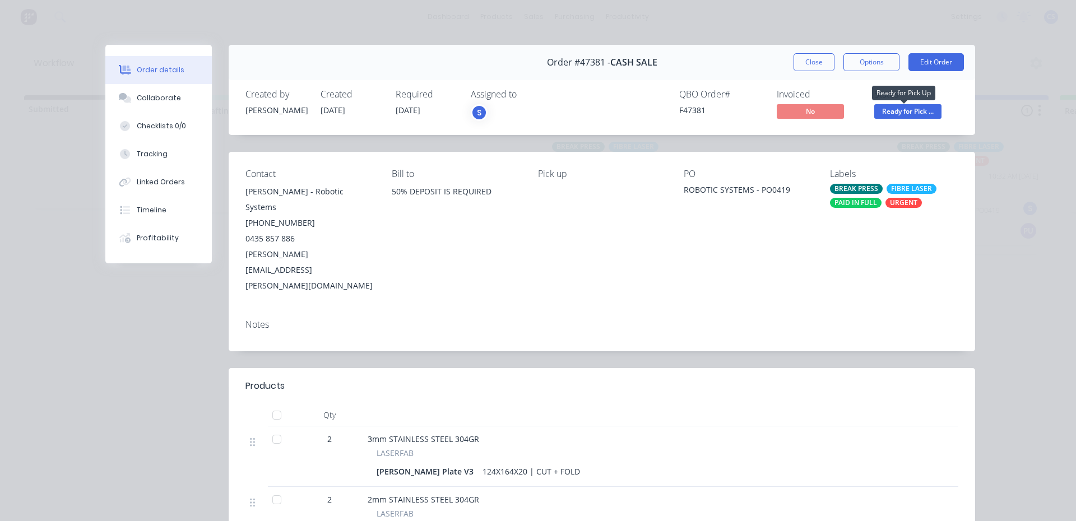
click at [892, 108] on span "Ready for Pick ..." at bounding box center [908, 111] width 67 height 14
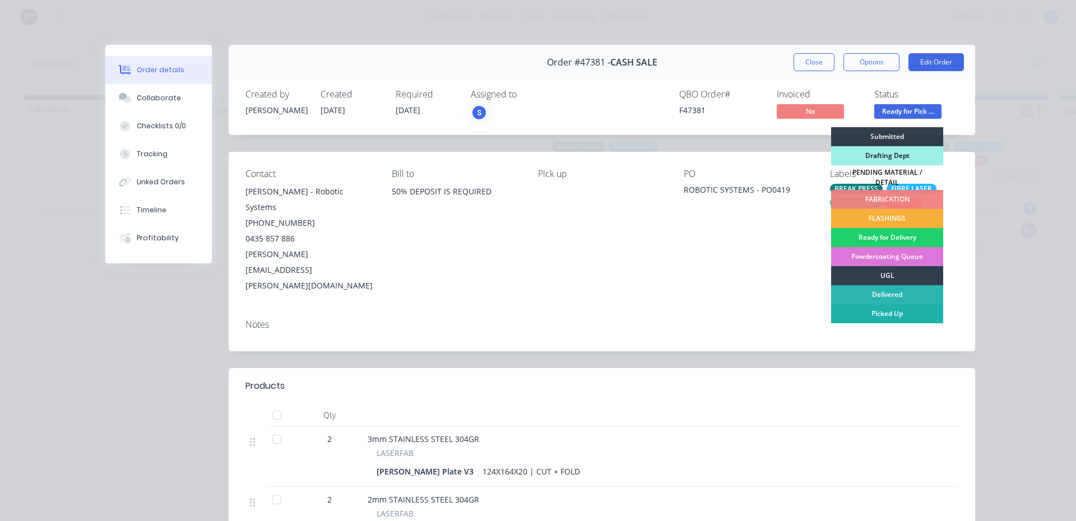
click at [866, 306] on div "Picked Up" at bounding box center [887, 313] width 112 height 19
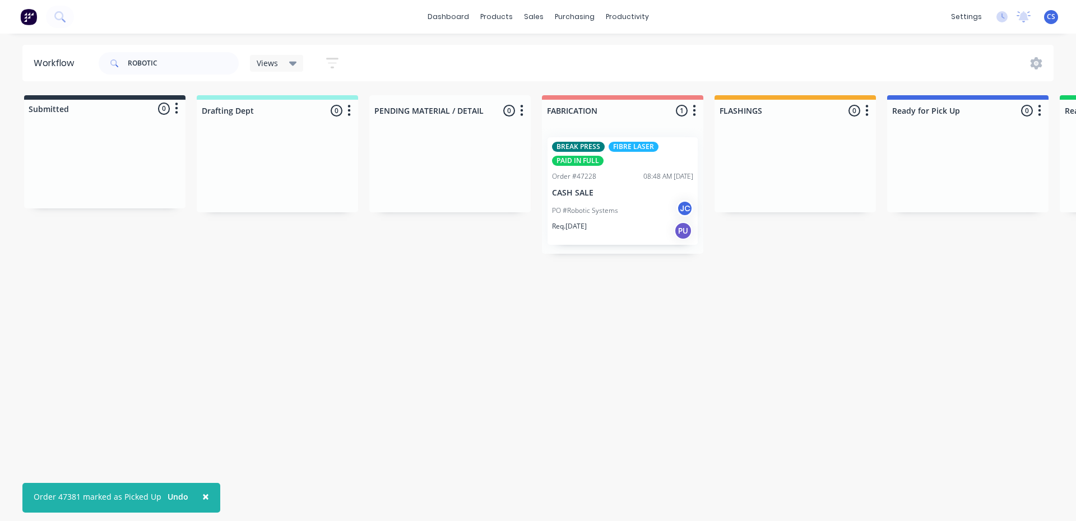
click at [614, 187] on div "BREAK PRESS FIBRE LASER PAID IN FULL Order #47228 08:48 AM [DATE] CASH SALE PO …" at bounding box center [623, 191] width 150 height 108
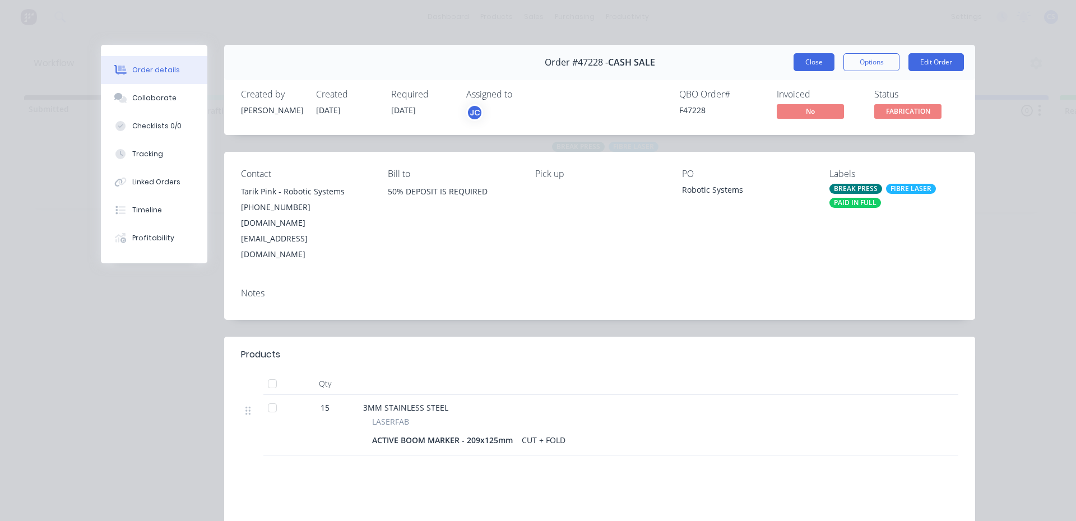
click at [822, 59] on button "Close" at bounding box center [814, 62] width 41 height 18
